Goal: Information Seeking & Learning: Check status

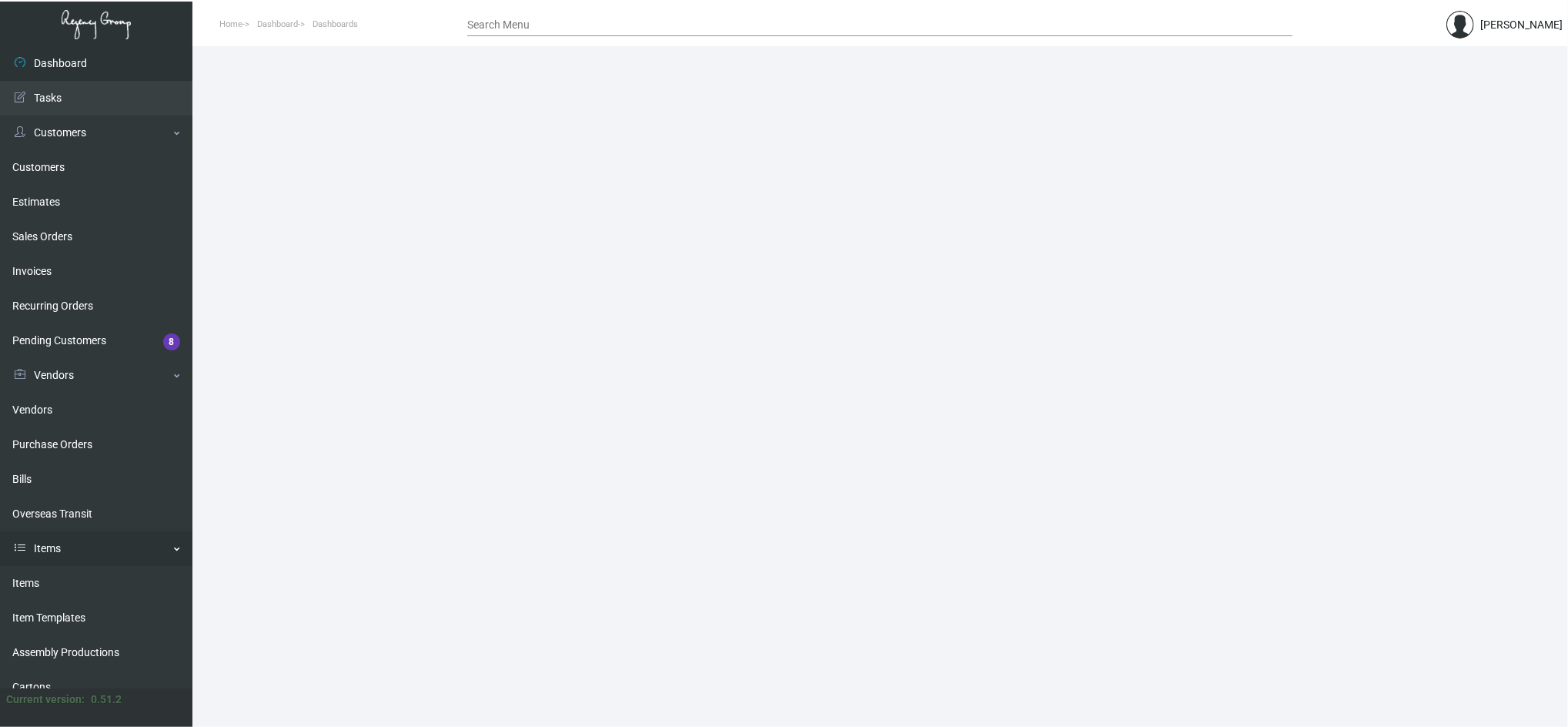
click at [86, 539] on link "Items" at bounding box center [96, 549] width 193 height 34
click at [103, 539] on link "Items" at bounding box center [96, 549] width 193 height 34
click at [52, 578] on link "Items" at bounding box center [96, 583] width 193 height 34
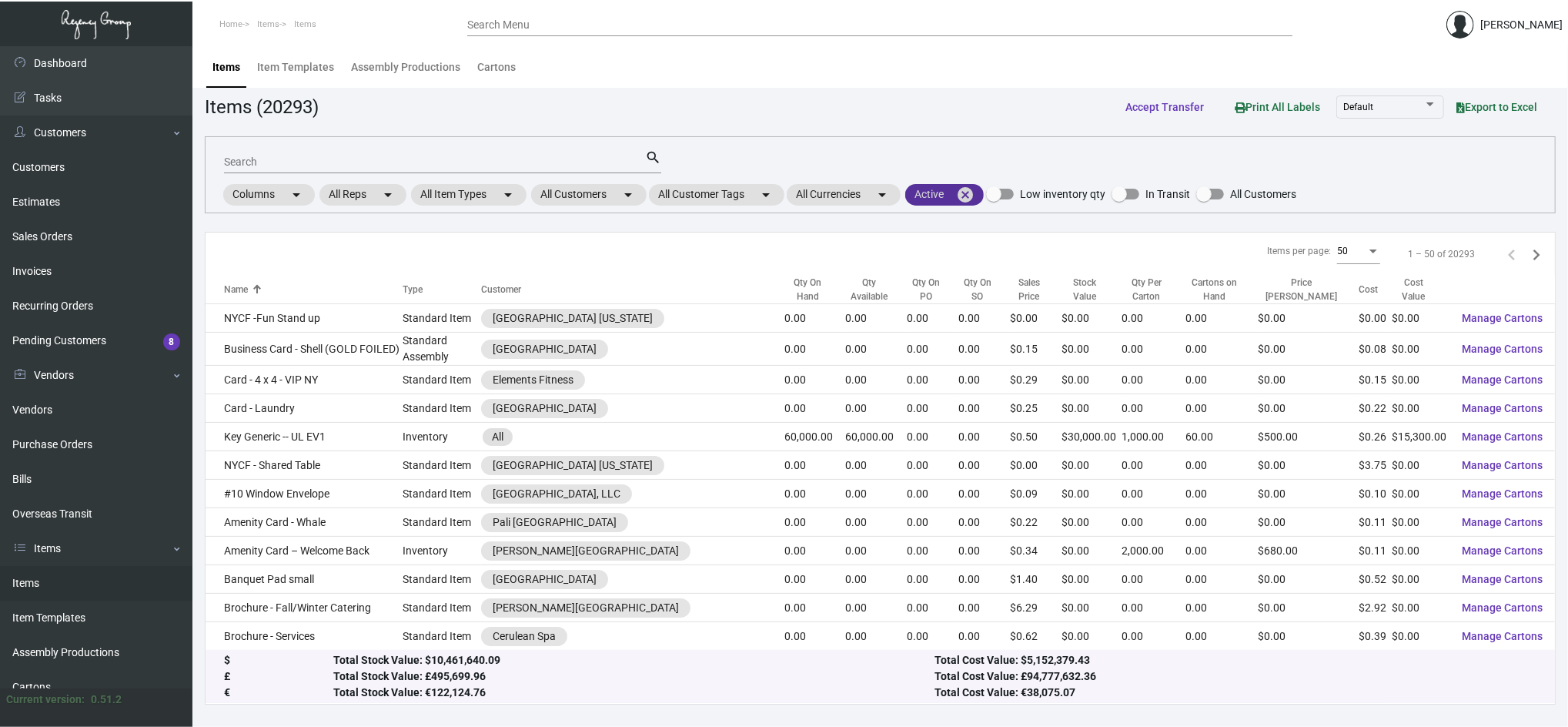
click at [971, 203] on mat-icon "cancel" at bounding box center [965, 195] width 19 height 19
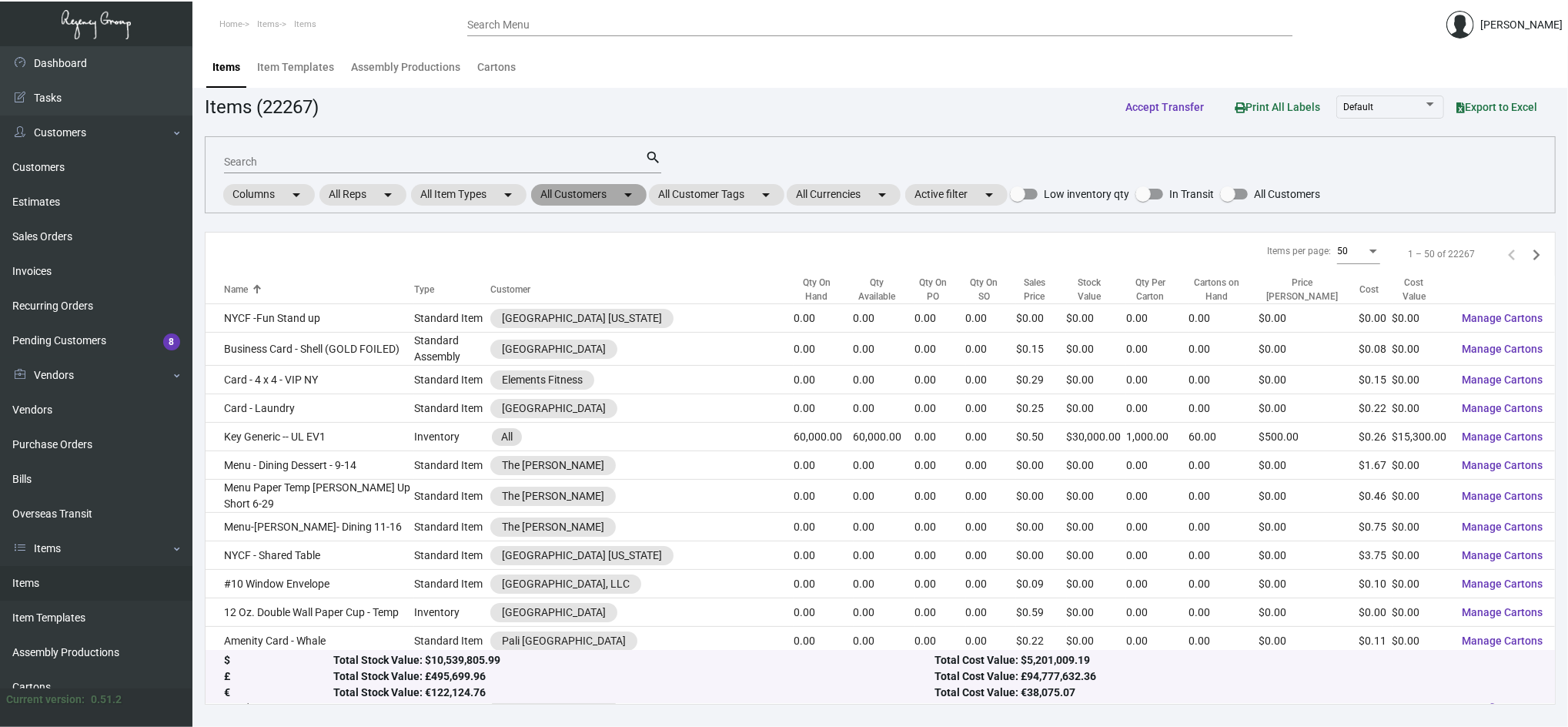
click at [634, 198] on mat-icon "arrow_drop_down" at bounding box center [628, 195] width 19 height 19
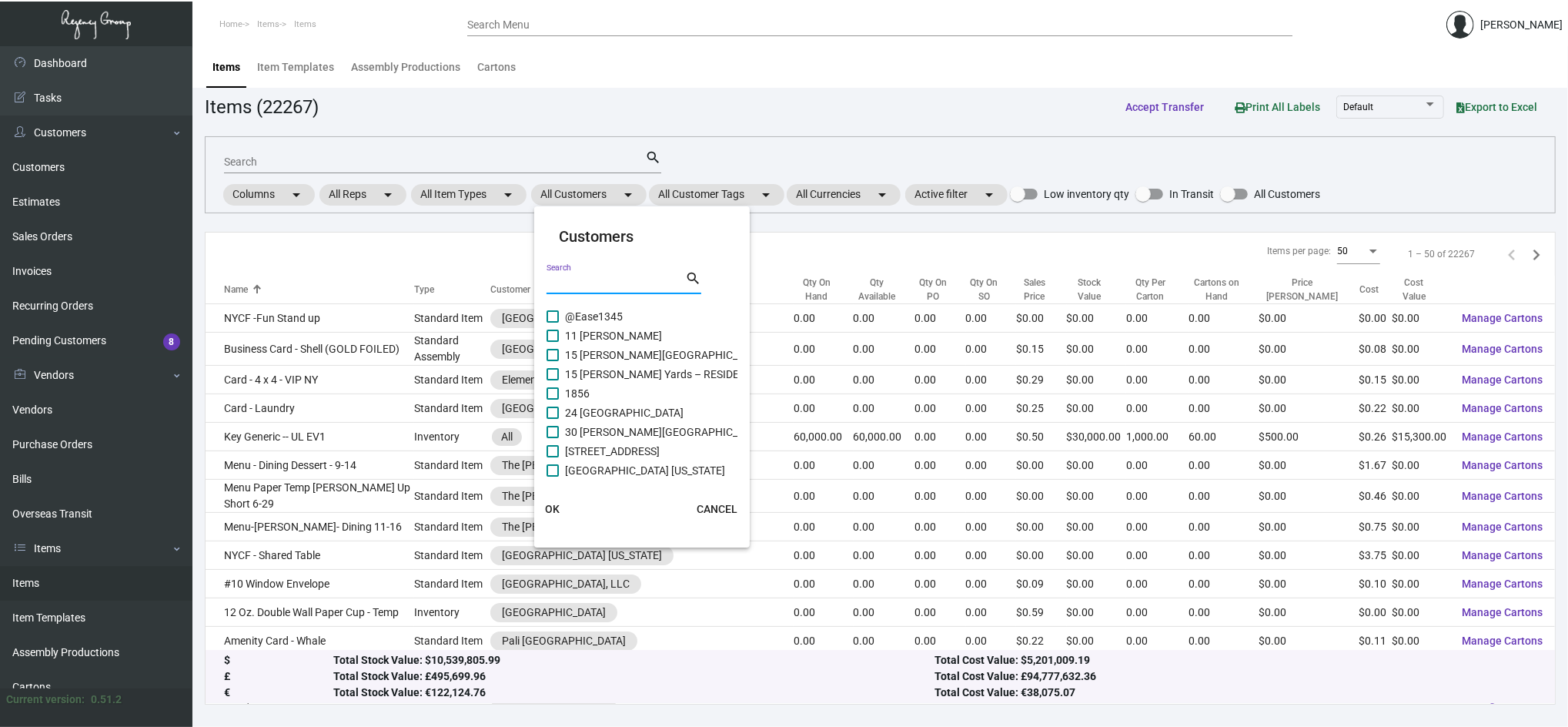
click at [632, 284] on input "Search" at bounding box center [616, 283] width 139 height 12
type input "dua"
click at [634, 317] on span "AJ Capital Partners -Graduate Corp." at bounding box center [650, 317] width 172 height 19
click at [553, 323] on input "AJ Capital Partners -Graduate Corp." at bounding box center [552, 323] width 1 height 1
checkbox input "true"
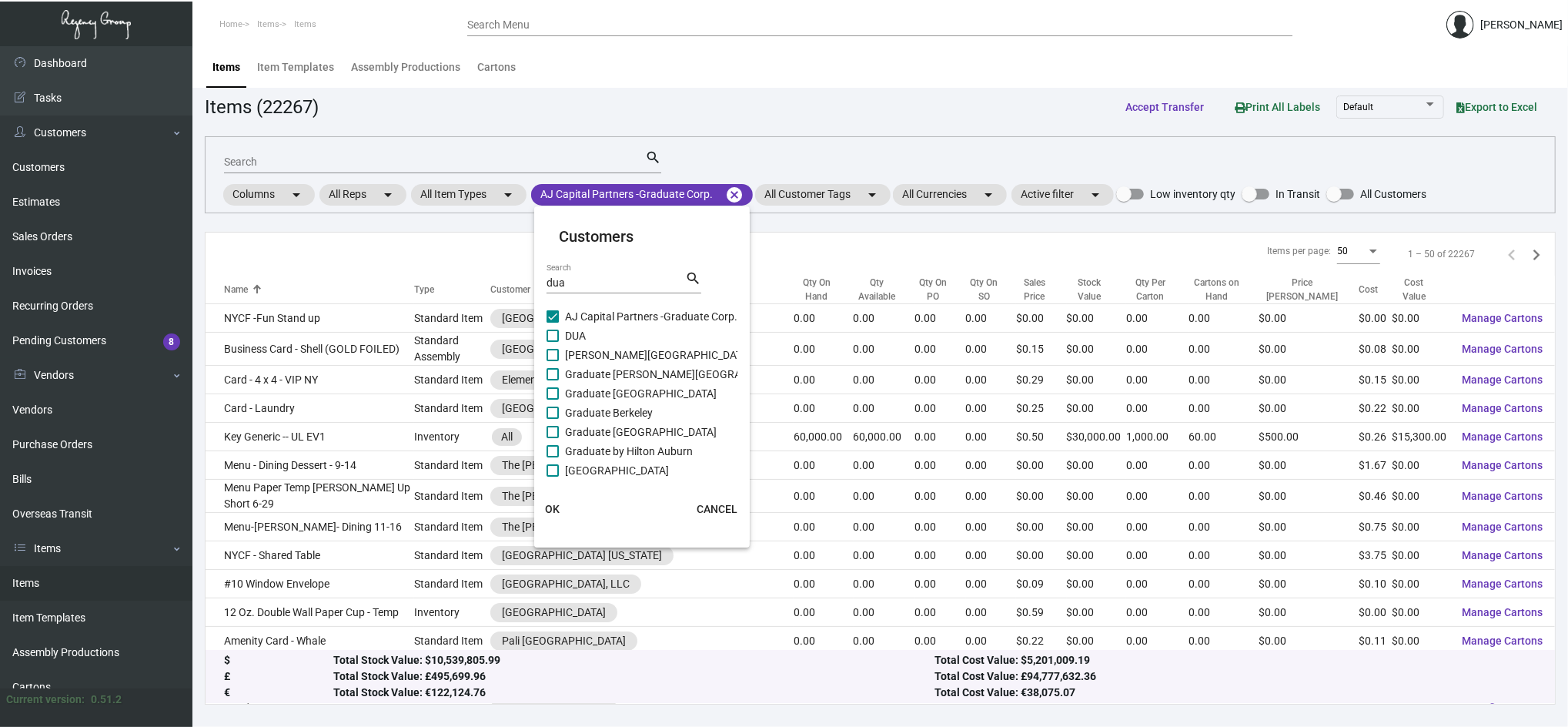
click at [635, 333] on mat-checkbox "DUA" at bounding box center [673, 336] width 252 height 19
click at [644, 358] on span "[PERSON_NAME][GEOGRAPHIC_DATA]" at bounding box center [658, 355] width 187 height 19
click at [553, 361] on input "[PERSON_NAME][GEOGRAPHIC_DATA]" at bounding box center [552, 361] width 1 height 1
checkbox input "true"
click at [570, 330] on span "DUA" at bounding box center [575, 336] width 21 height 19
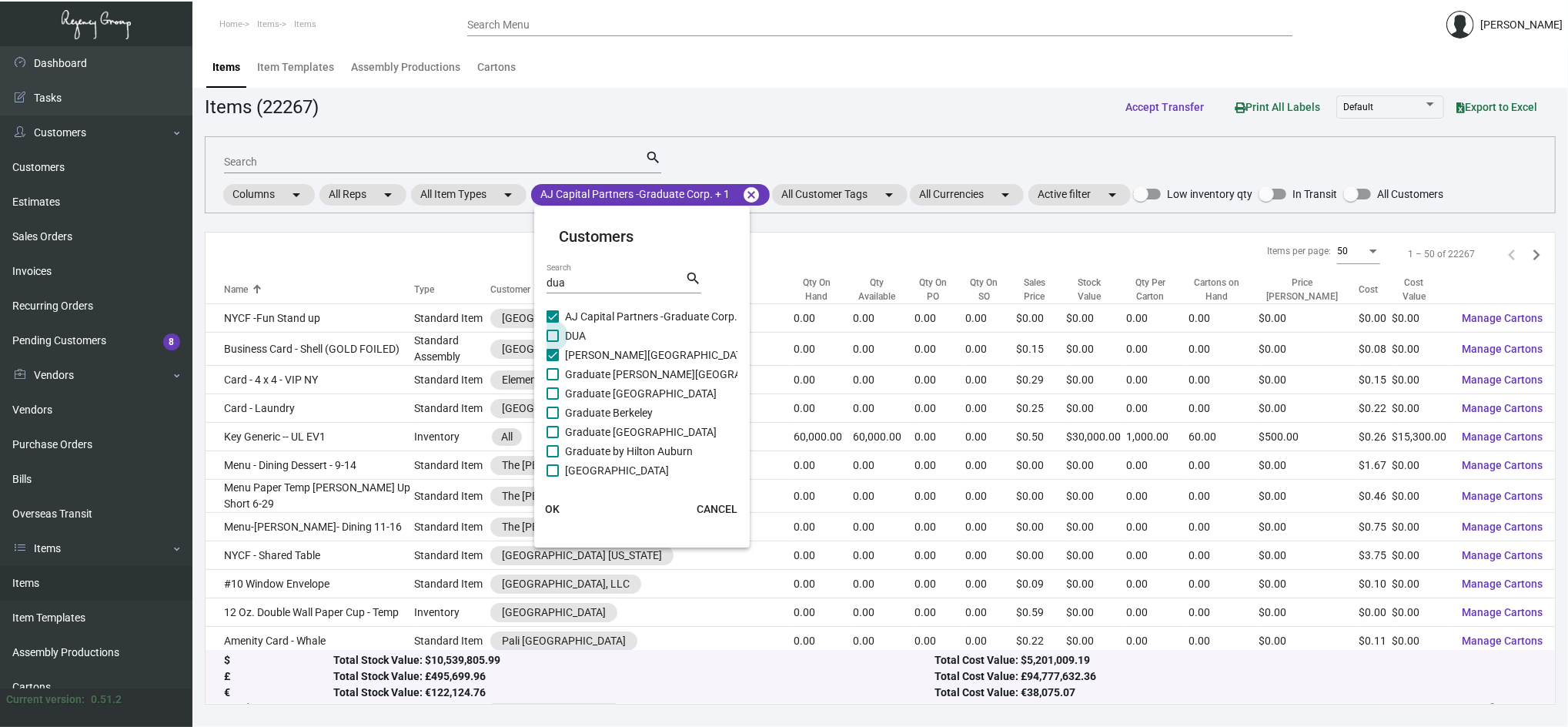
click at [553, 342] on input "DUA" at bounding box center [552, 342] width 1 height 1
checkbox input "true"
checkbox input "false"
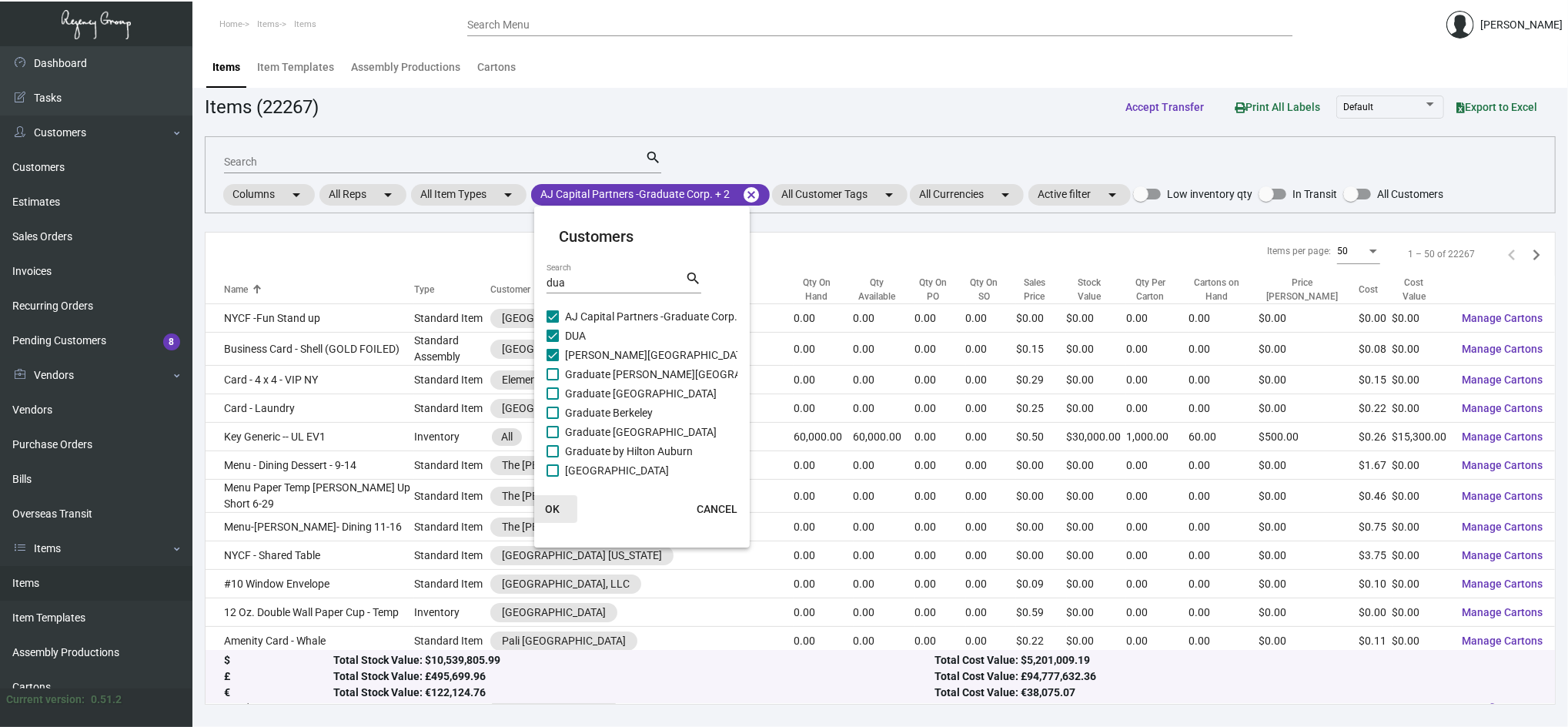
click at [555, 509] on span "OK" at bounding box center [552, 509] width 15 height 12
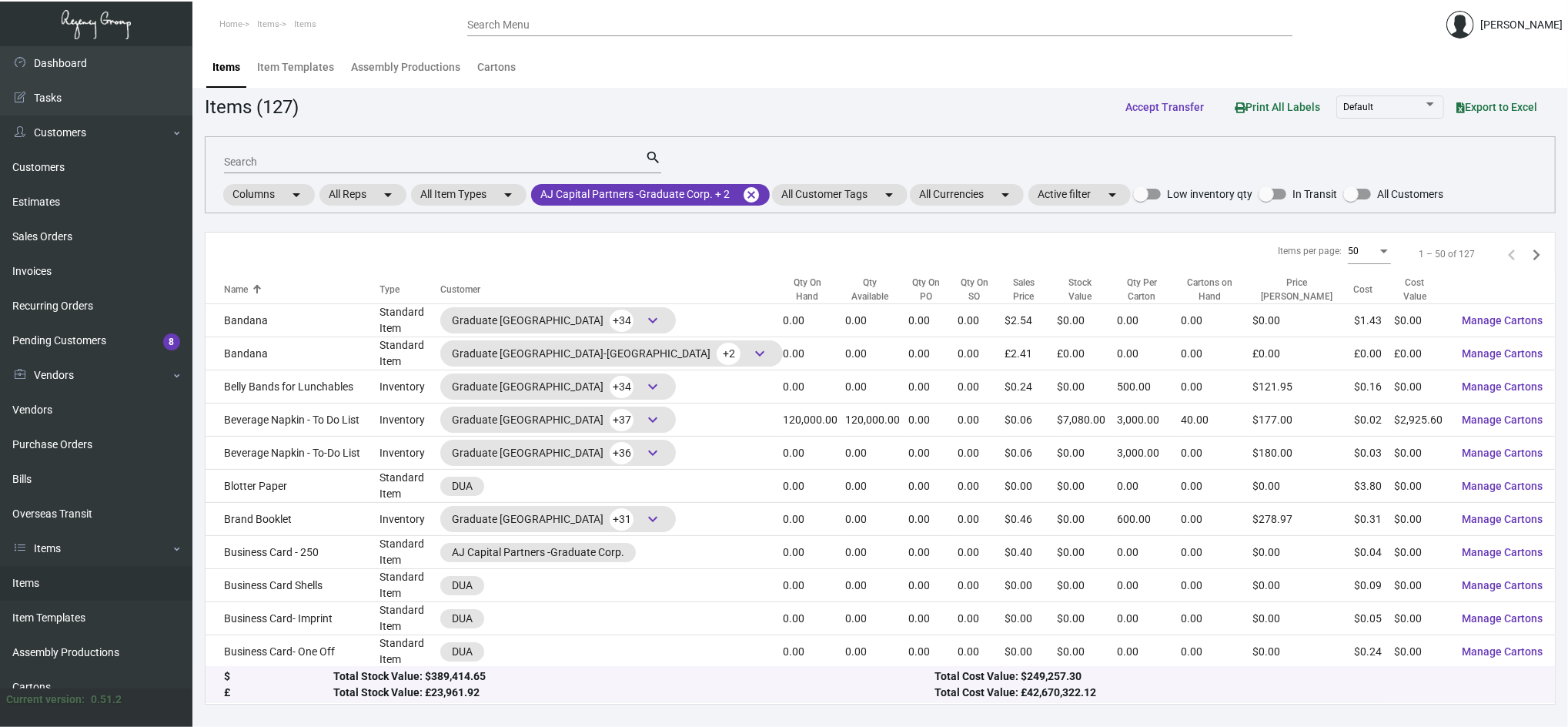
click at [417, 164] on input "Search" at bounding box center [435, 163] width 421 height 12
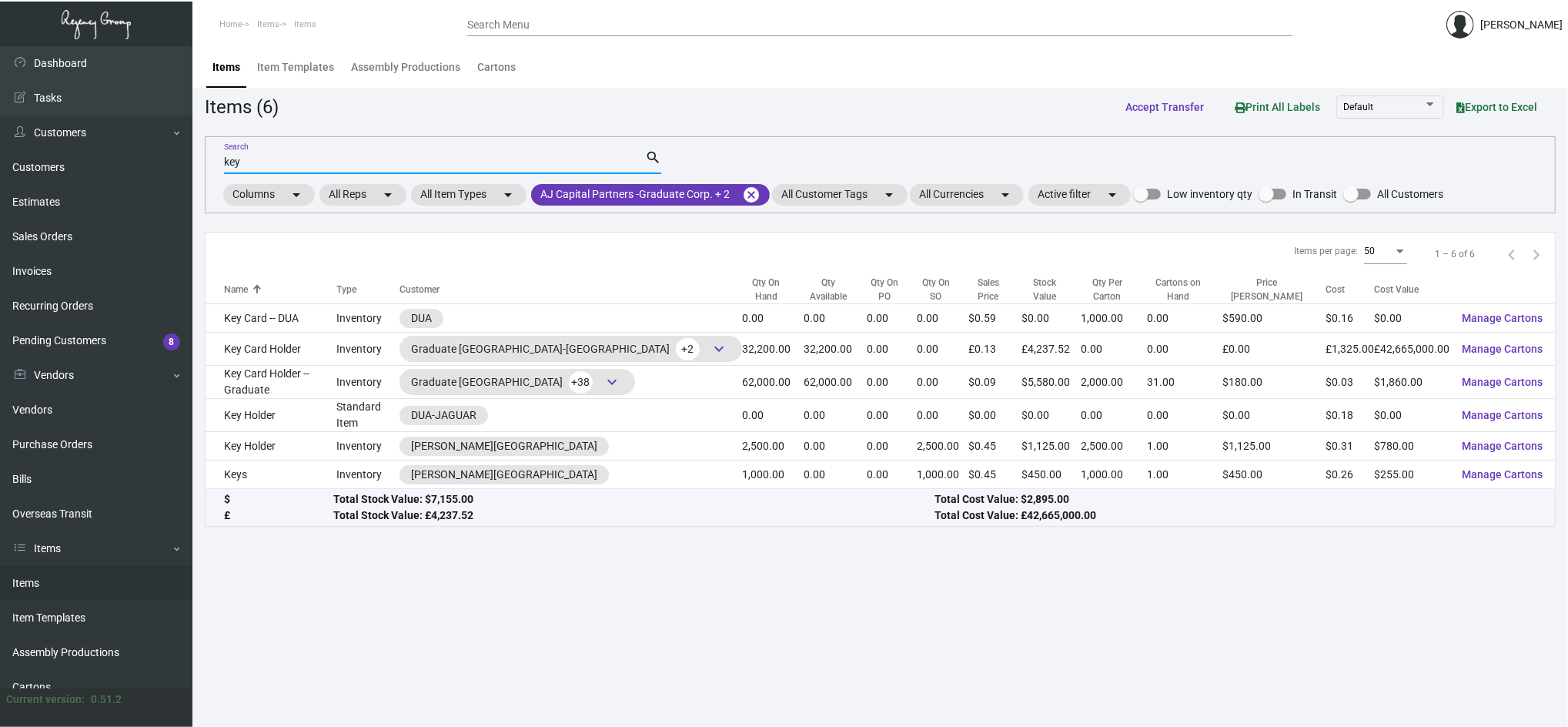
type input "key"
click at [742, 289] on div "Qty On Hand" at bounding box center [766, 289] width 49 height 27
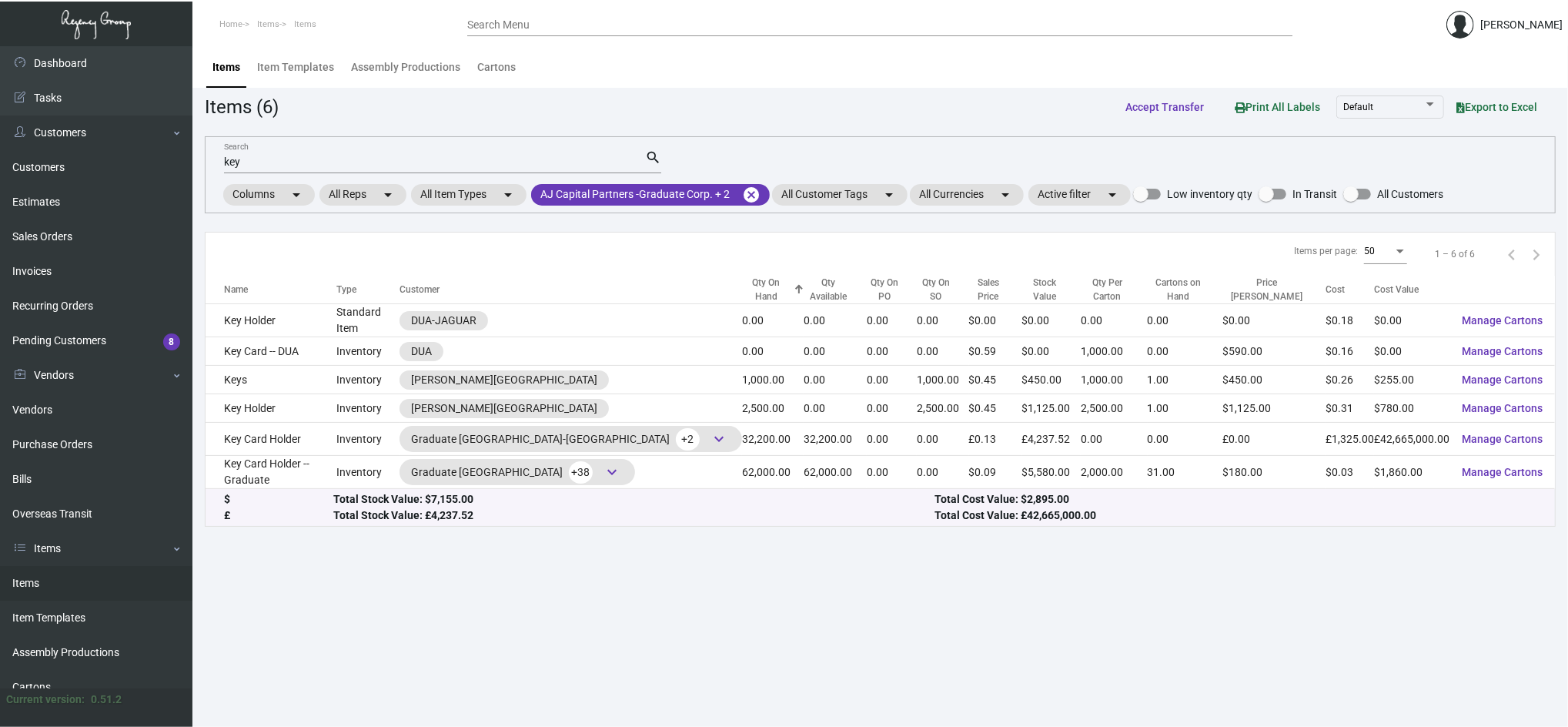
click at [742, 289] on div "Qty On Hand" at bounding box center [766, 289] width 49 height 27
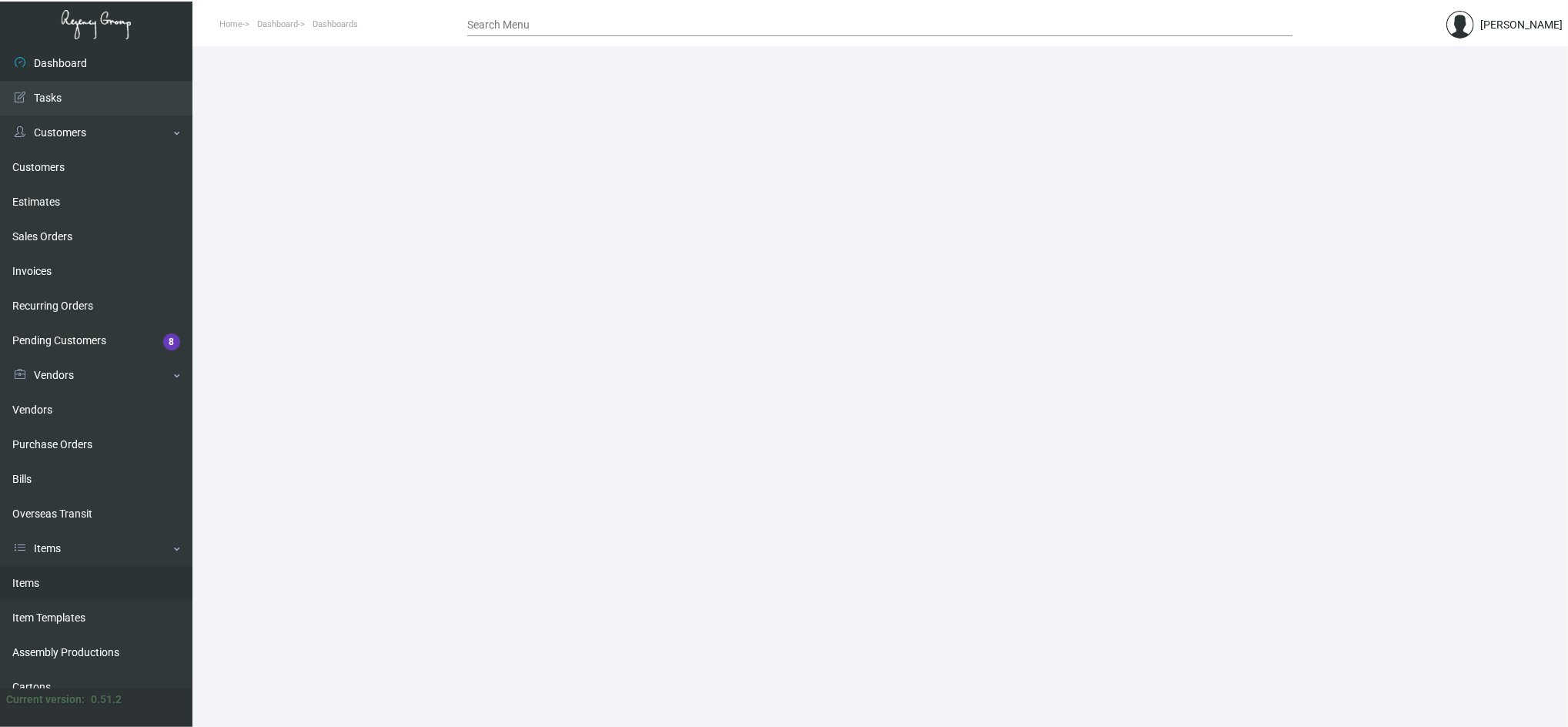
click at [75, 575] on link "Items" at bounding box center [96, 583] width 193 height 34
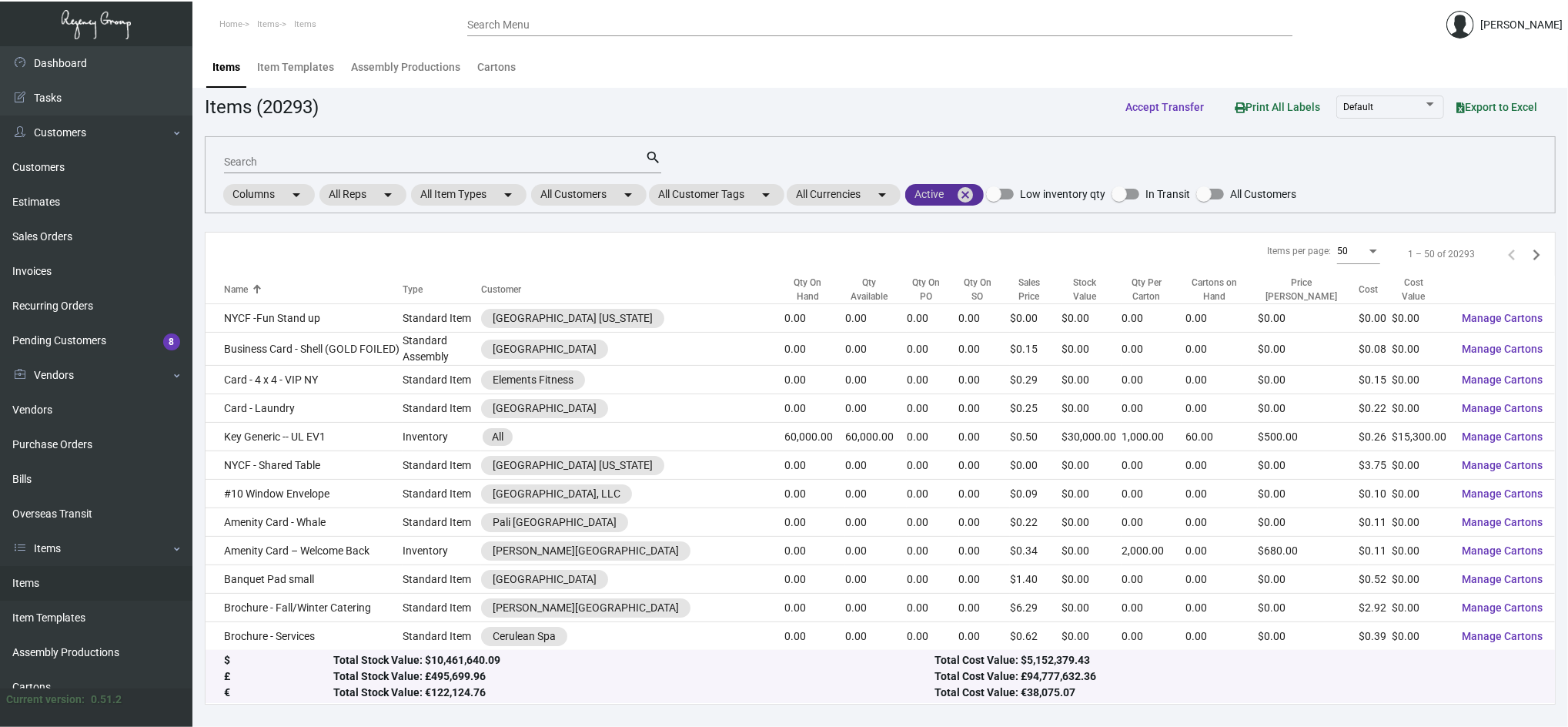
click at [971, 197] on mat-icon "cancel" at bounding box center [965, 195] width 19 height 19
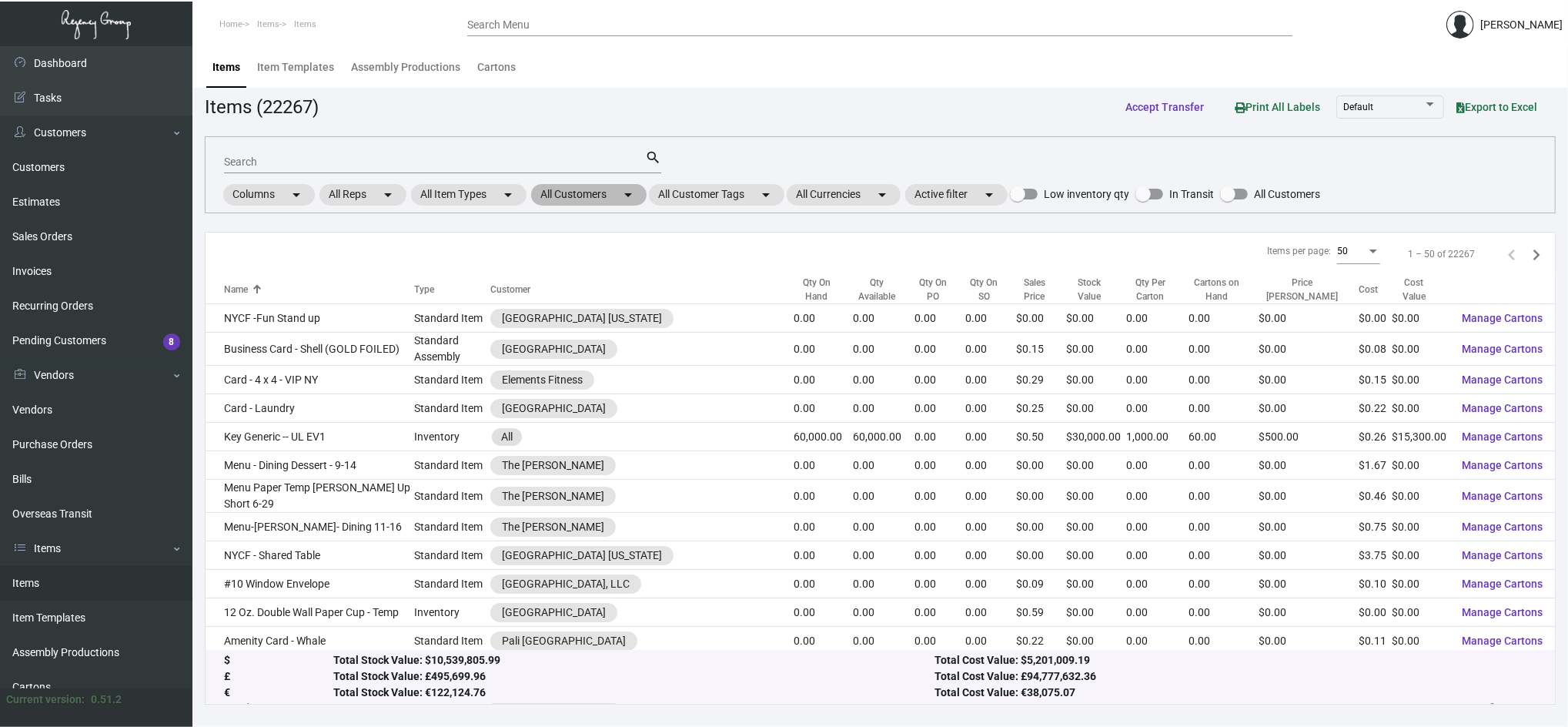
click at [555, 200] on mat-chip "All Customers arrow_drop_down" at bounding box center [589, 194] width 116 height 21
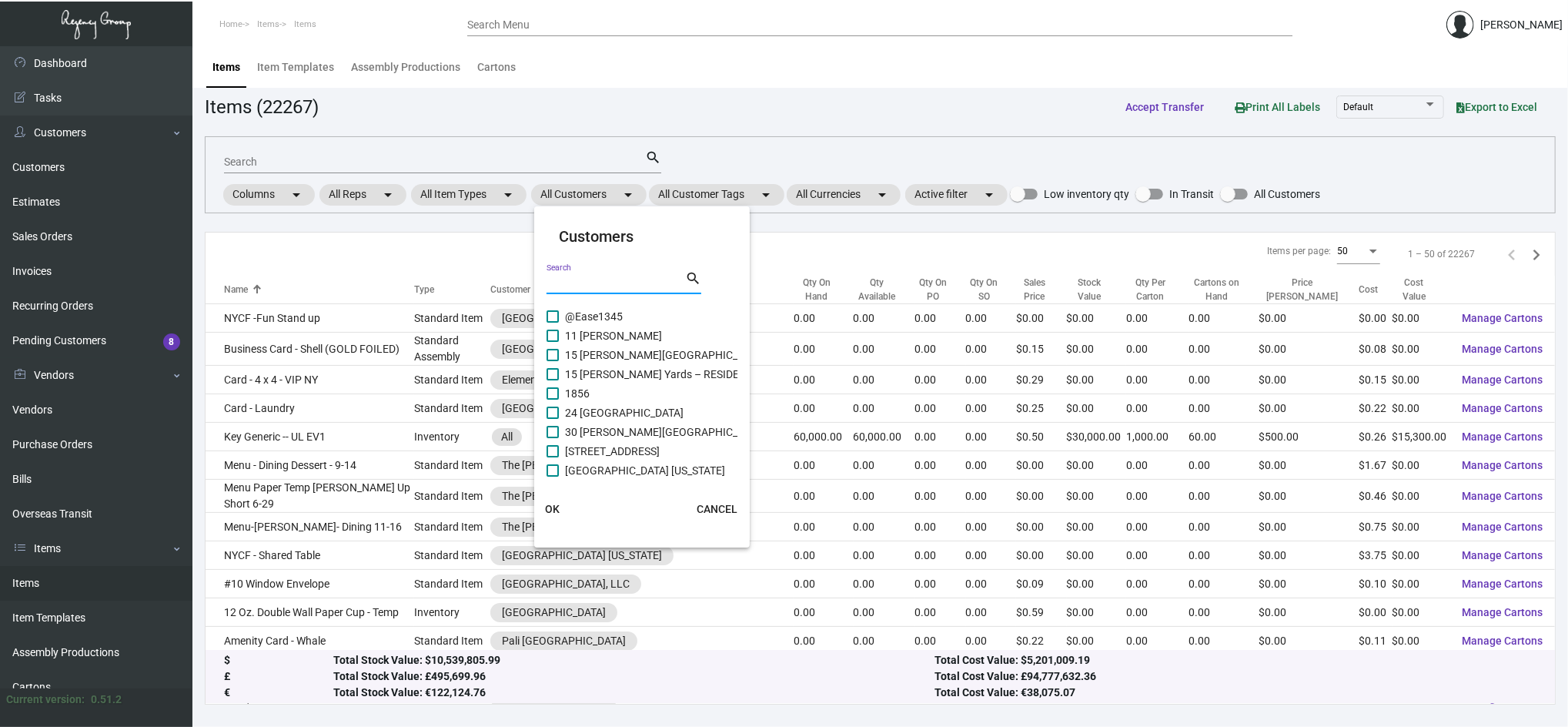
click at [575, 283] on input "Search" at bounding box center [616, 283] width 139 height 12
type input "dua"
click at [597, 331] on mat-checkbox "DUA" at bounding box center [673, 336] width 252 height 19
click at [576, 337] on span "DUA" at bounding box center [575, 336] width 21 height 19
click at [553, 342] on input "DUA" at bounding box center [552, 342] width 1 height 1
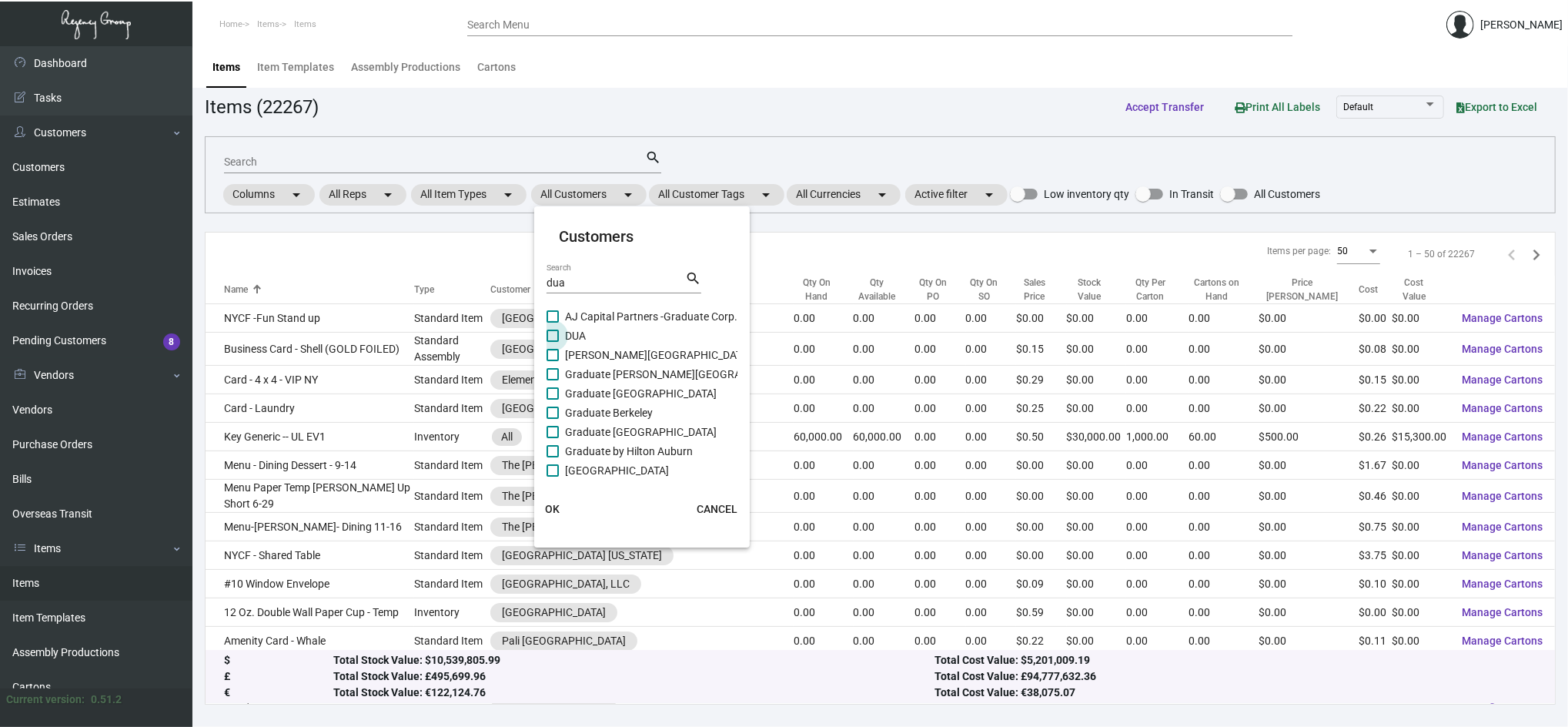
checkbox input "true"
click at [555, 509] on span "OK" at bounding box center [552, 509] width 15 height 12
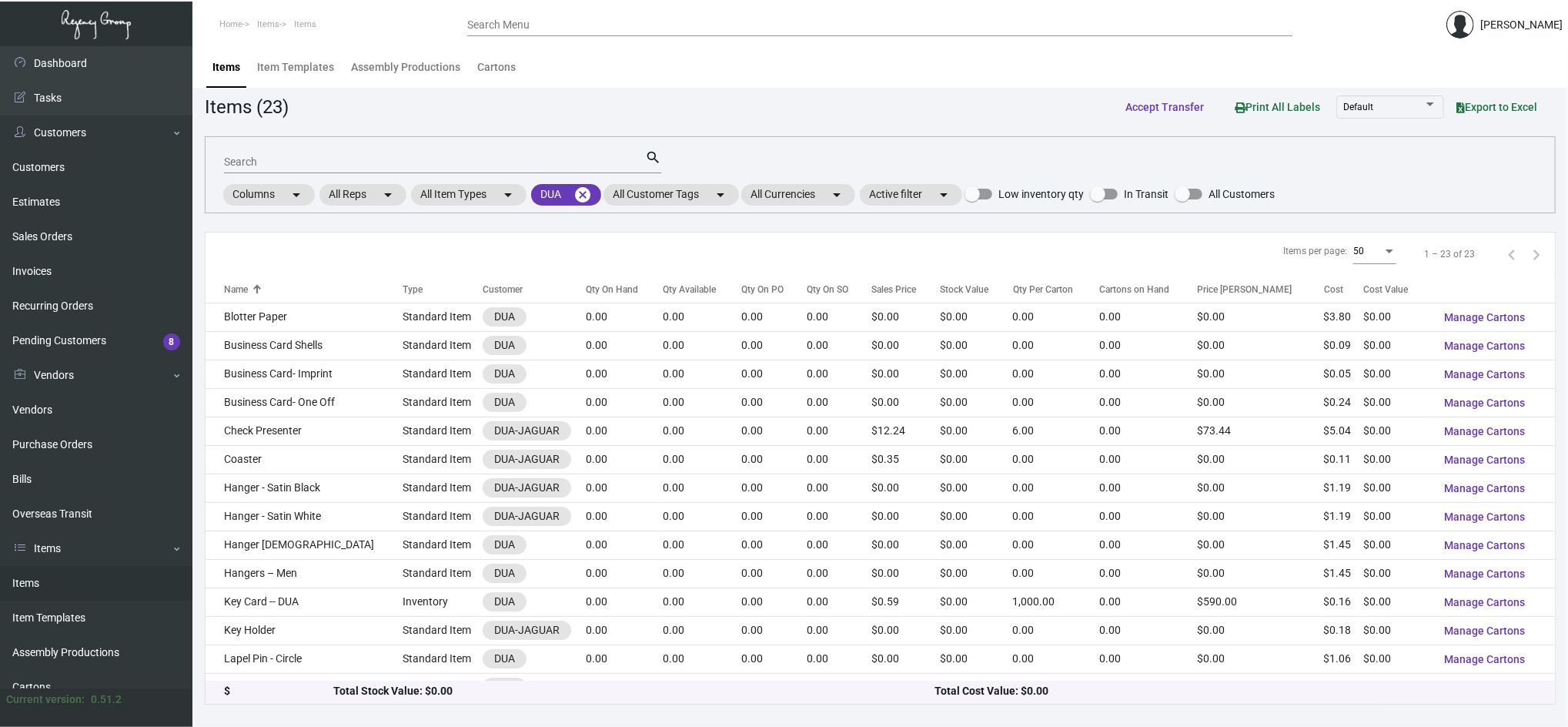
click at [395, 166] on input "Search" at bounding box center [435, 163] width 421 height 12
click at [603, 299] on th "Qty On Hand" at bounding box center [624, 289] width 77 height 27
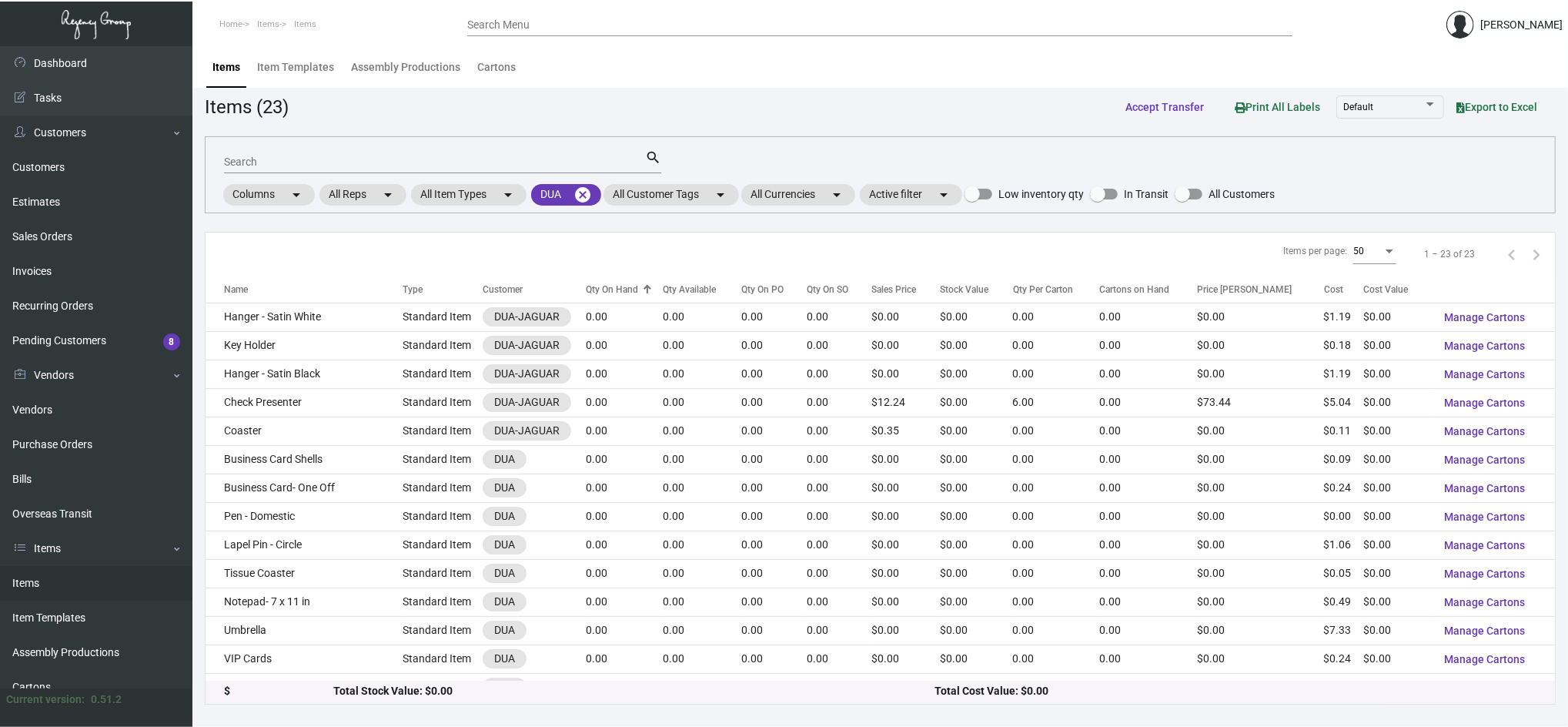
click at [602, 296] on div "Qty On Hand" at bounding box center [611, 289] width 52 height 14
click at [671, 288] on div "Qty Available" at bounding box center [689, 289] width 53 height 14
drag, startPoint x: 671, startPoint y: 288, endPoint x: 747, endPoint y: 294, distance: 76.2
click at [747, 294] on div "Qty On PO" at bounding box center [762, 289] width 42 height 14
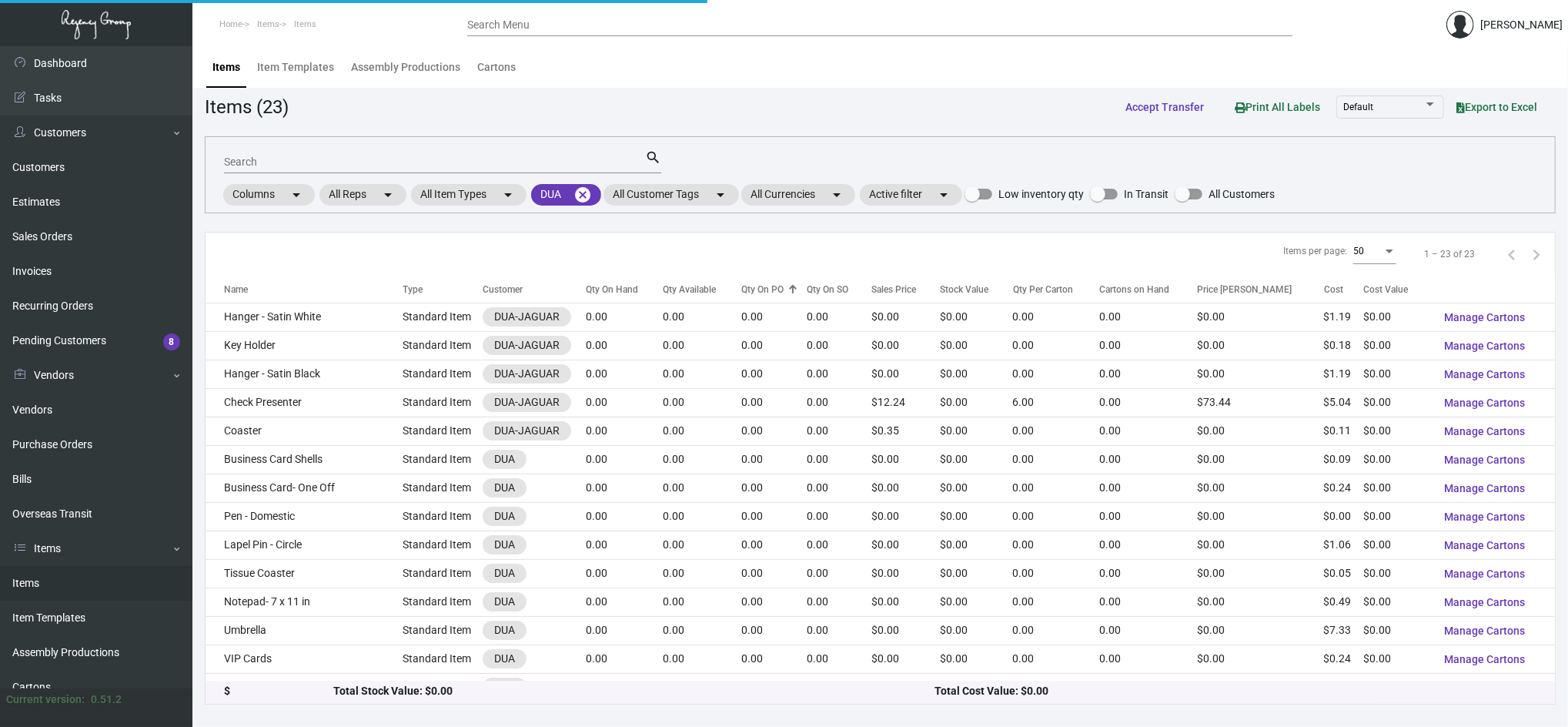
click at [747, 294] on div "Qty On PO" at bounding box center [762, 289] width 42 height 14
